Goal: Task Accomplishment & Management: Manage account settings

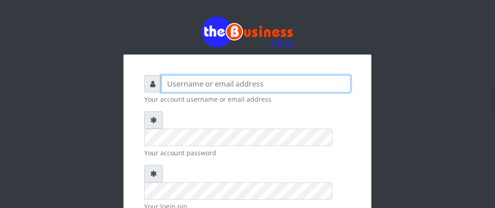
type input "Boboyen"
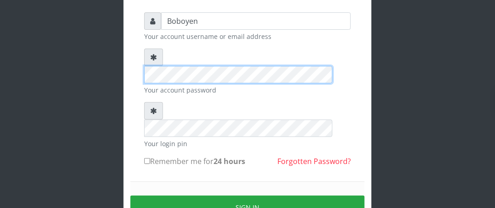
scroll to position [92, 0]
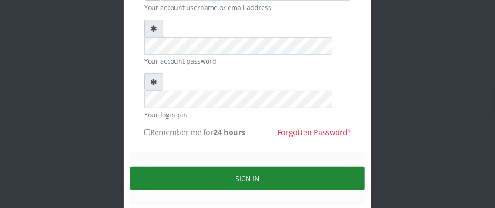
click at [175, 167] on button "Sign in" at bounding box center [247, 178] width 234 height 23
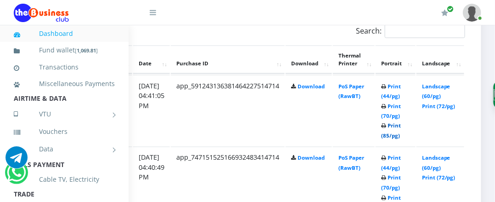
scroll to position [412, 186]
